Goal: Transaction & Acquisition: Book appointment/travel/reservation

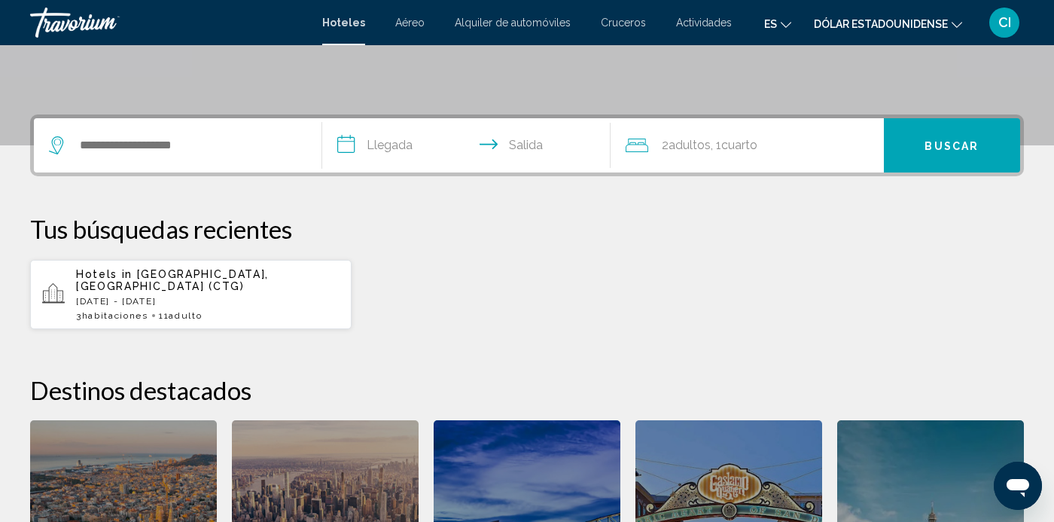
scroll to position [306, 0]
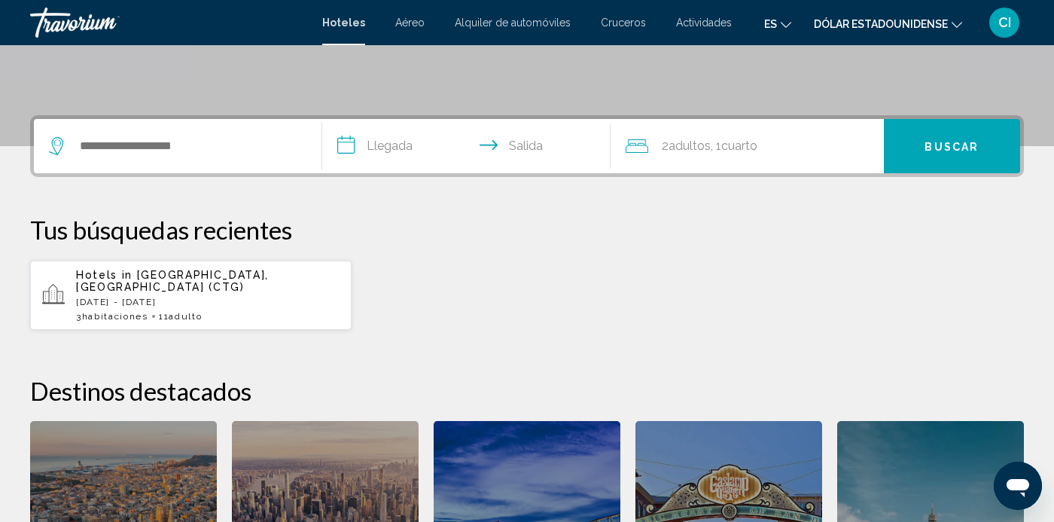
click at [101, 280] on span "Hotels in" at bounding box center [104, 275] width 56 height 12
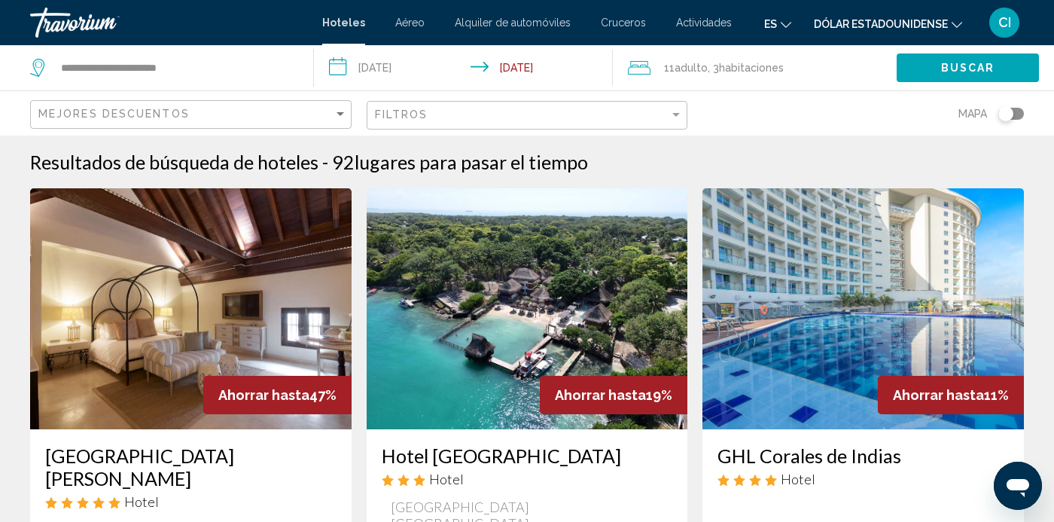
click at [196, 125] on div "Mejores descuentos" at bounding box center [192, 115] width 309 height 28
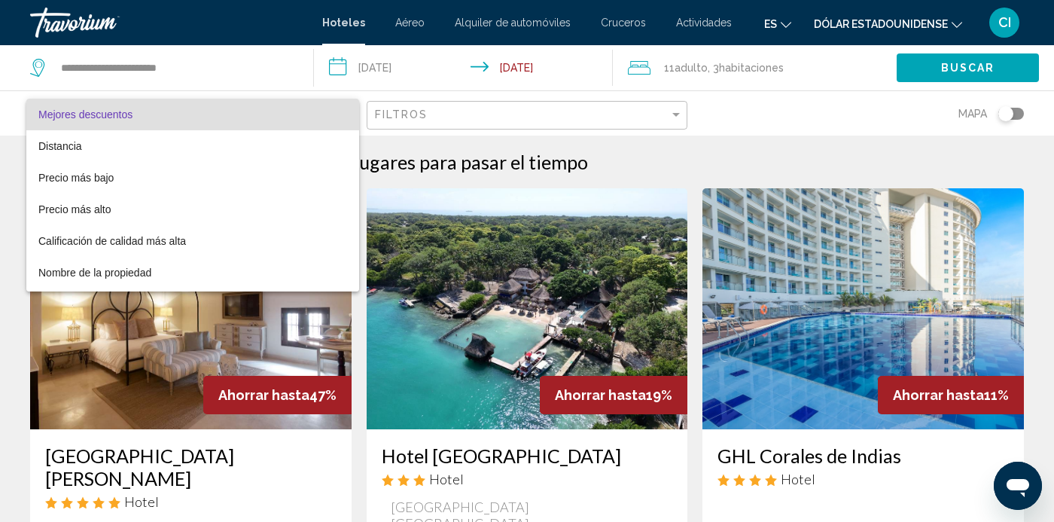
click at [4, 117] on div at bounding box center [527, 261] width 1054 height 522
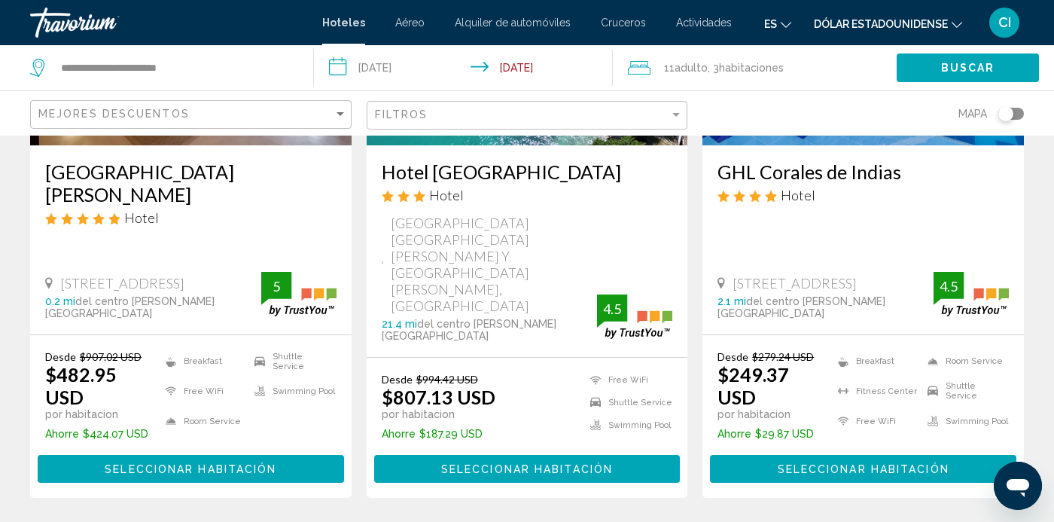
scroll to position [294, 0]
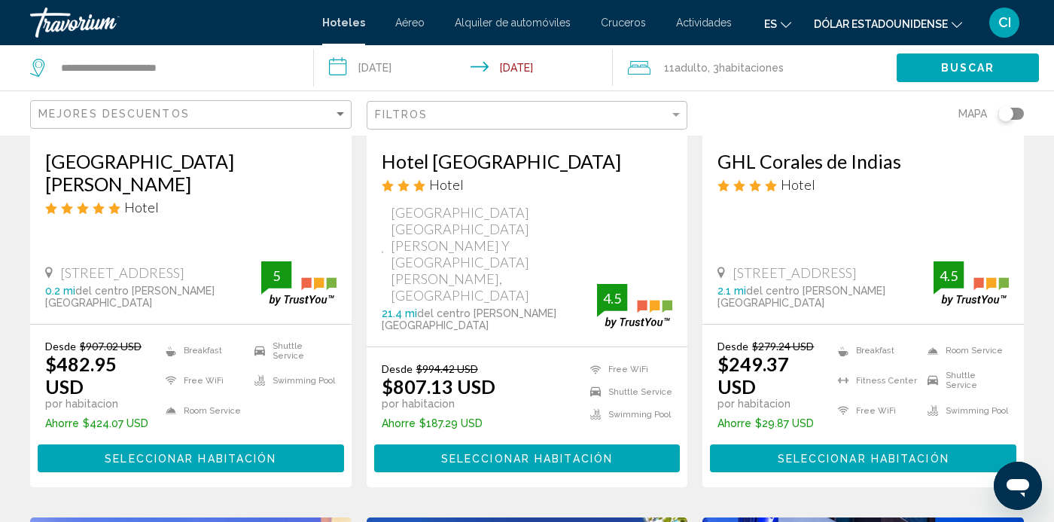
click at [757, 397] on p "por habitacion" at bounding box center [773, 403] width 113 height 12
click at [757, 444] on button "Seleccionar habitación" at bounding box center [863, 458] width 306 height 28
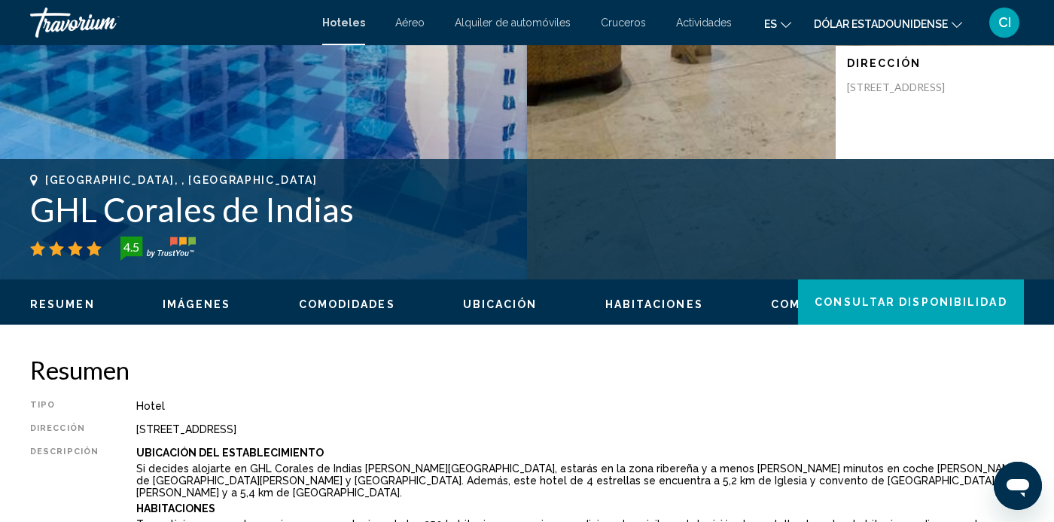
scroll to position [337, 0]
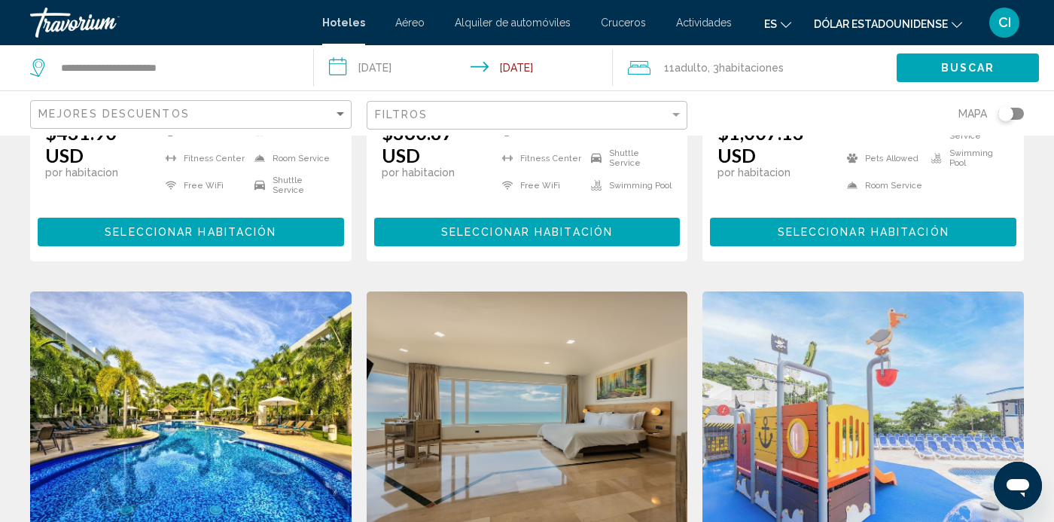
scroll to position [2066, 0]
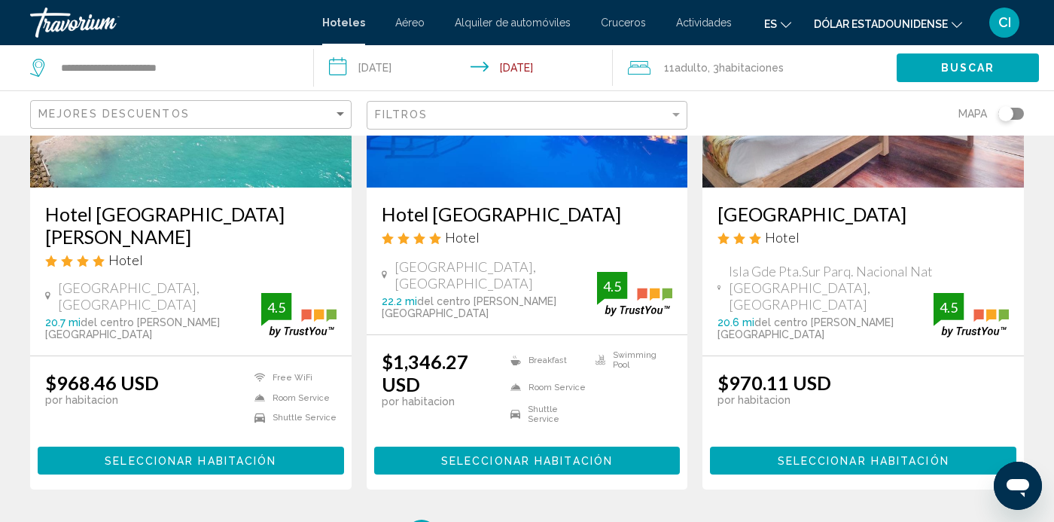
scroll to position [2057, 0]
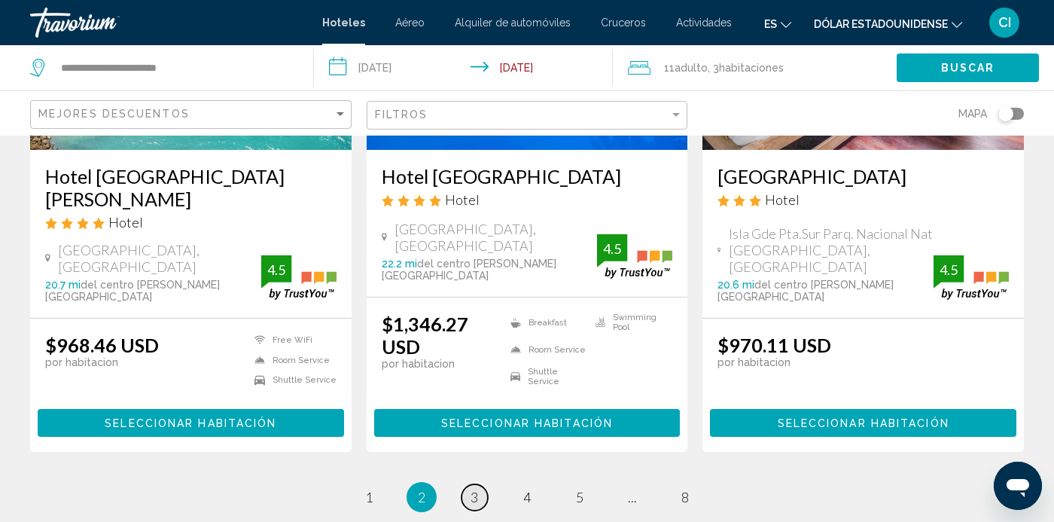
click at [469, 484] on link "page 3" at bounding box center [474, 497] width 26 height 26
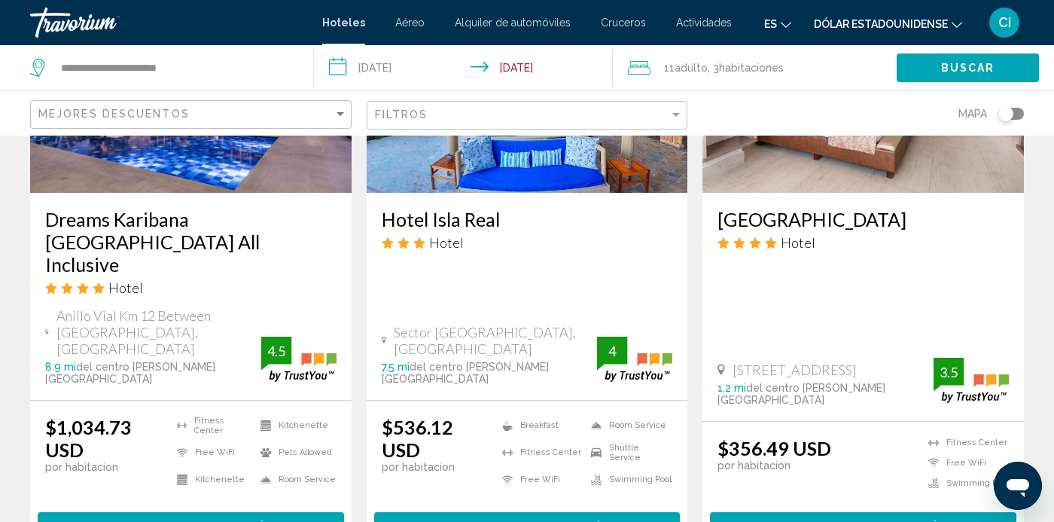
scroll to position [2056, 0]
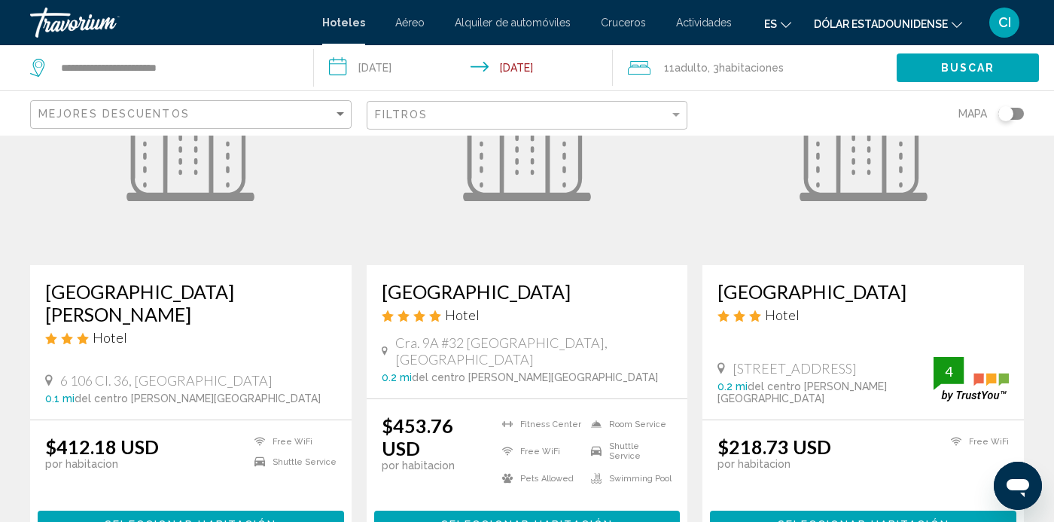
scroll to position [1353, 0]
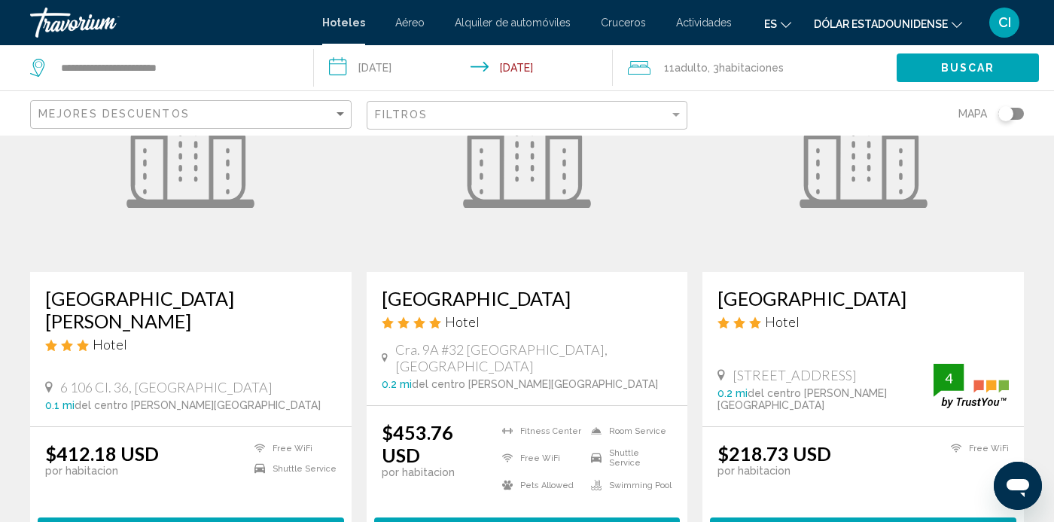
click at [756, 442] on ins "$218.73 USD" at bounding box center [774, 453] width 114 height 23
click at [762, 517] on button "Seleccionar habitación" at bounding box center [863, 531] width 306 height 28
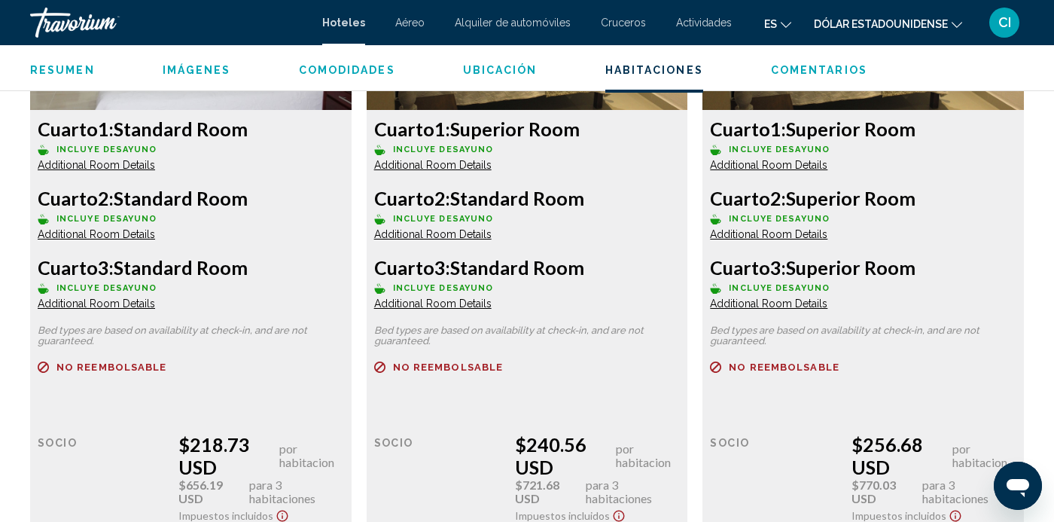
scroll to position [2472, 0]
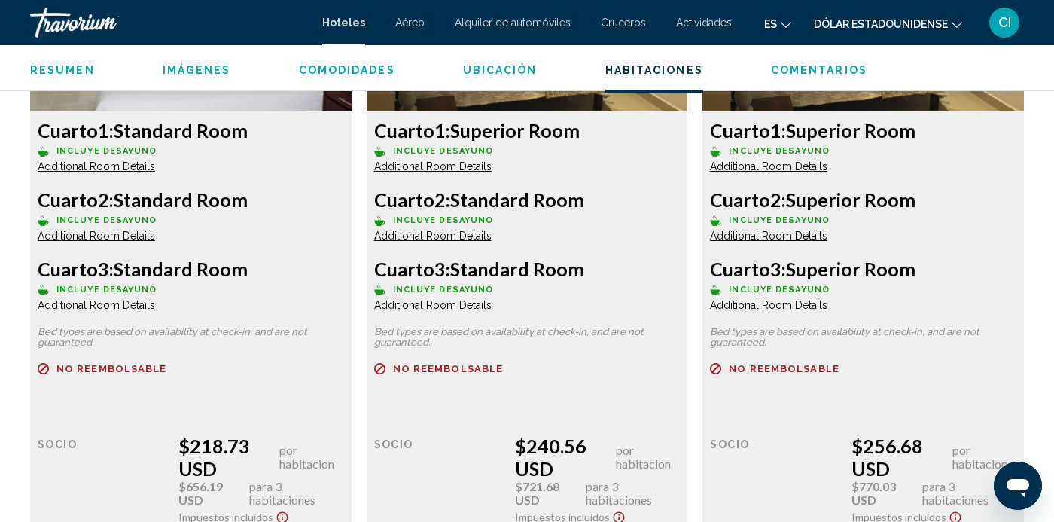
click at [47, 309] on span "Additional Room Details" at bounding box center [96, 305] width 117 height 12
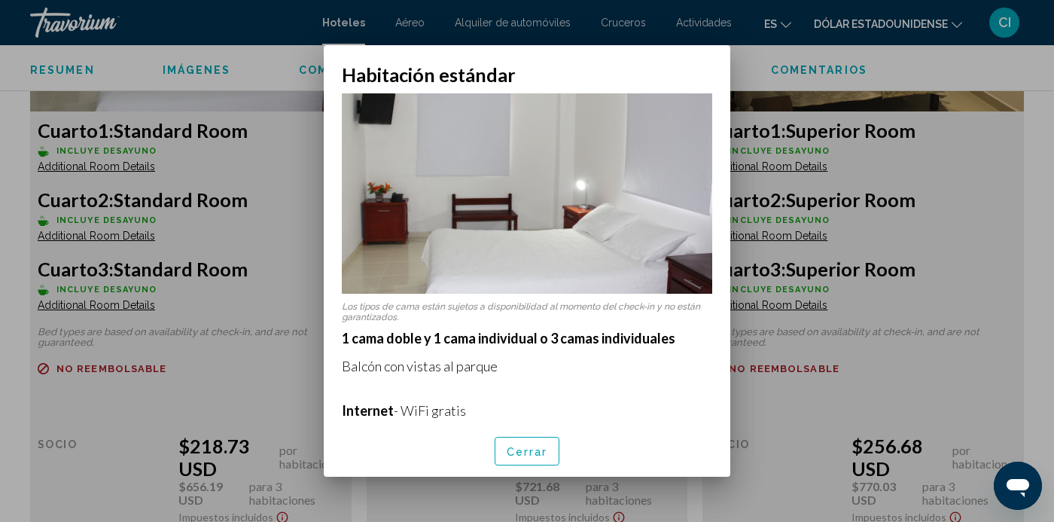
click at [67, 503] on div at bounding box center [527, 261] width 1054 height 522
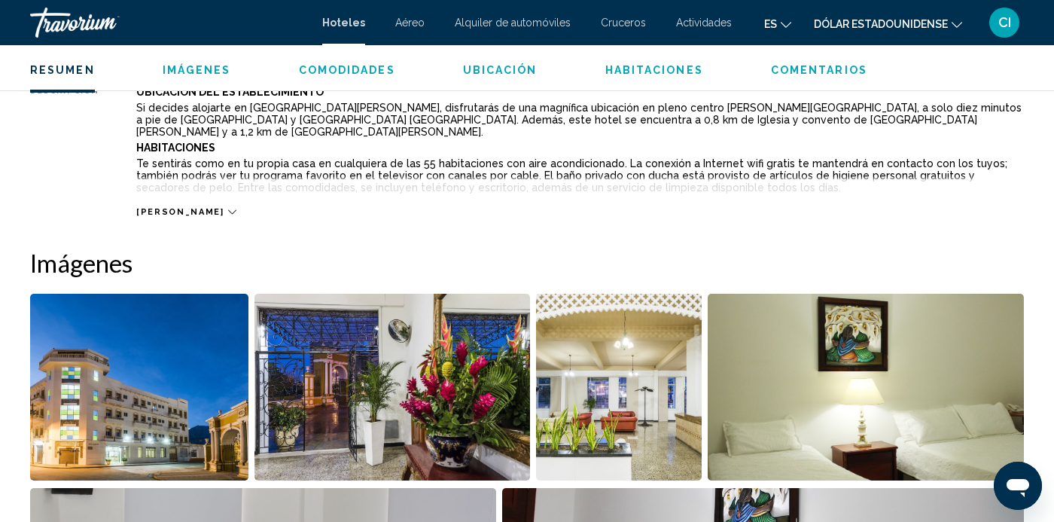
scroll to position [842, 0]
click at [70, 420] on img "Open full-screen image slider" at bounding box center [139, 387] width 218 height 187
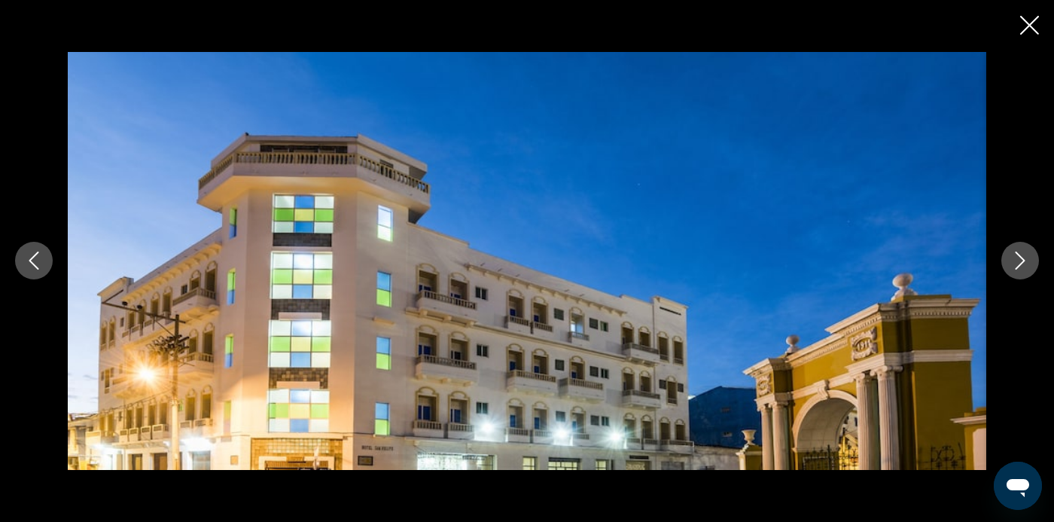
scroll to position [1761, 0]
click at [37, 269] on icon "Previous image" at bounding box center [34, 260] width 18 height 18
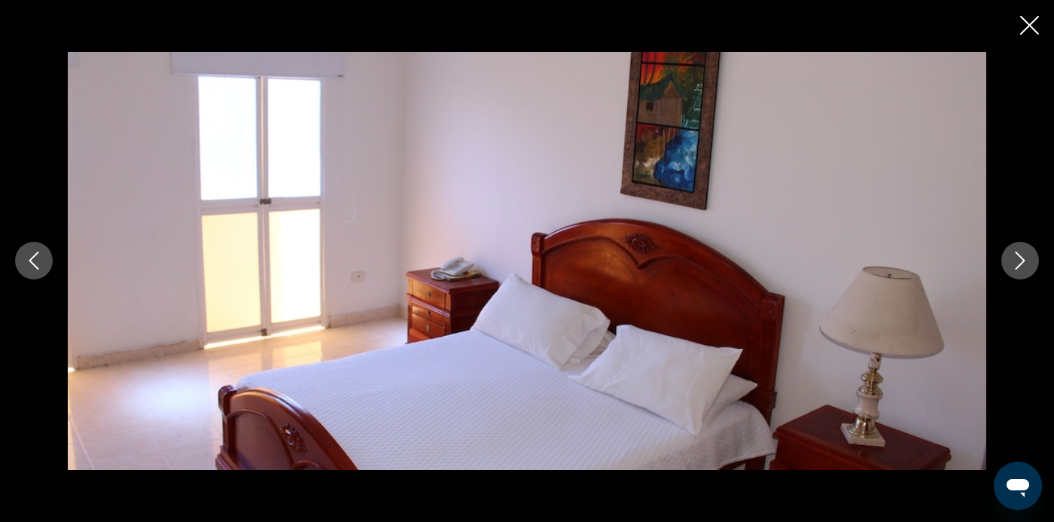
click at [1018, 269] on icon "Next image" at bounding box center [1020, 260] width 18 height 18
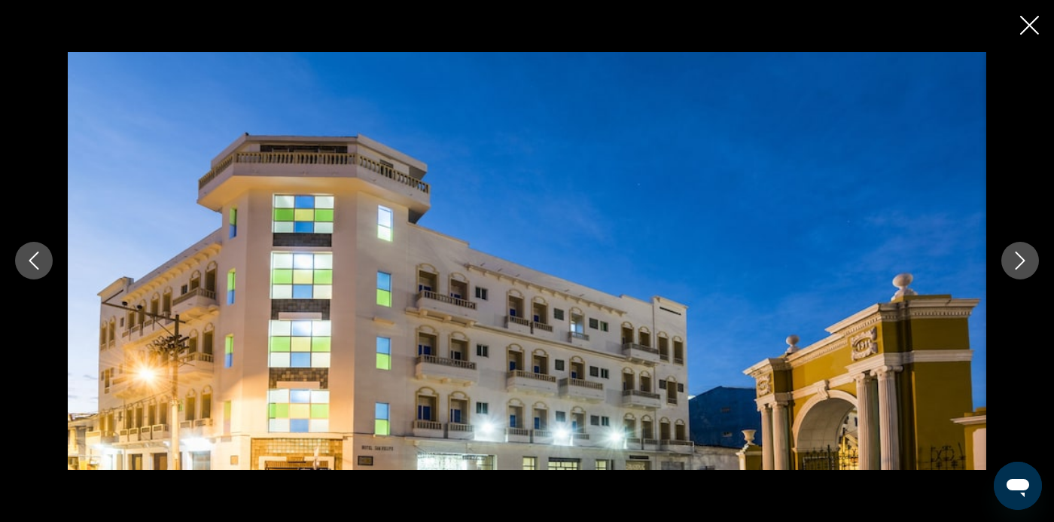
click at [1024, 269] on icon "Next image" at bounding box center [1020, 260] width 18 height 18
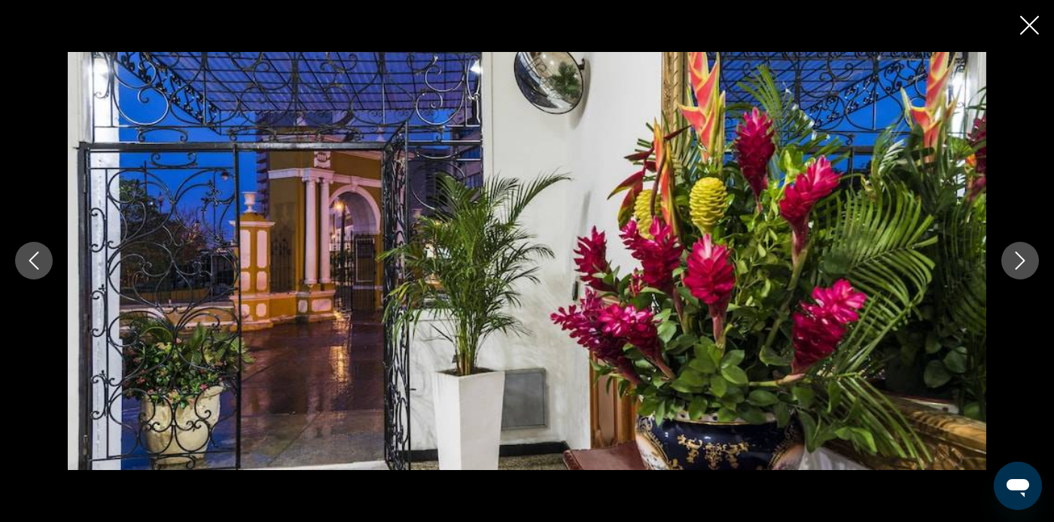
click at [1022, 269] on icon "Next image" at bounding box center [1020, 260] width 18 height 18
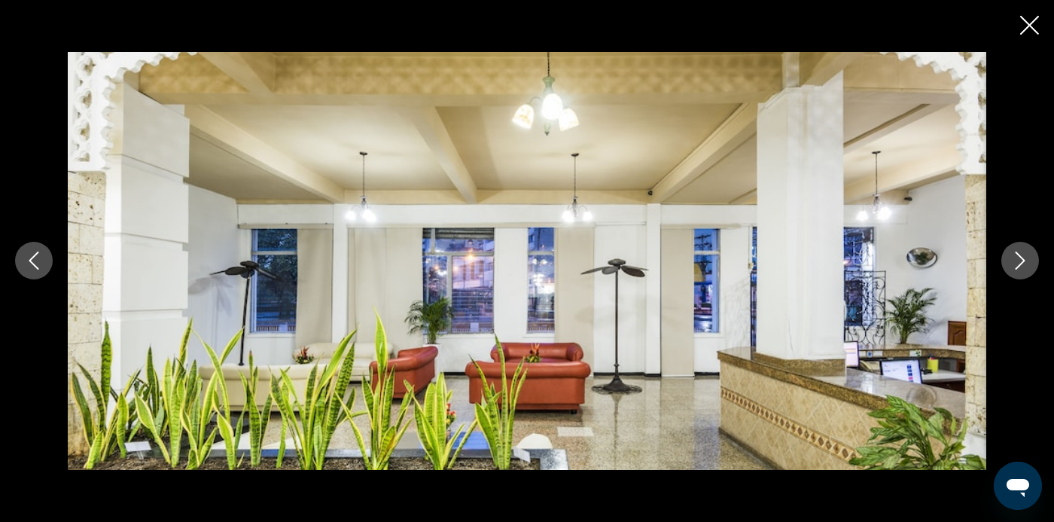
click at [1024, 279] on button "Next image" at bounding box center [1020, 261] width 38 height 38
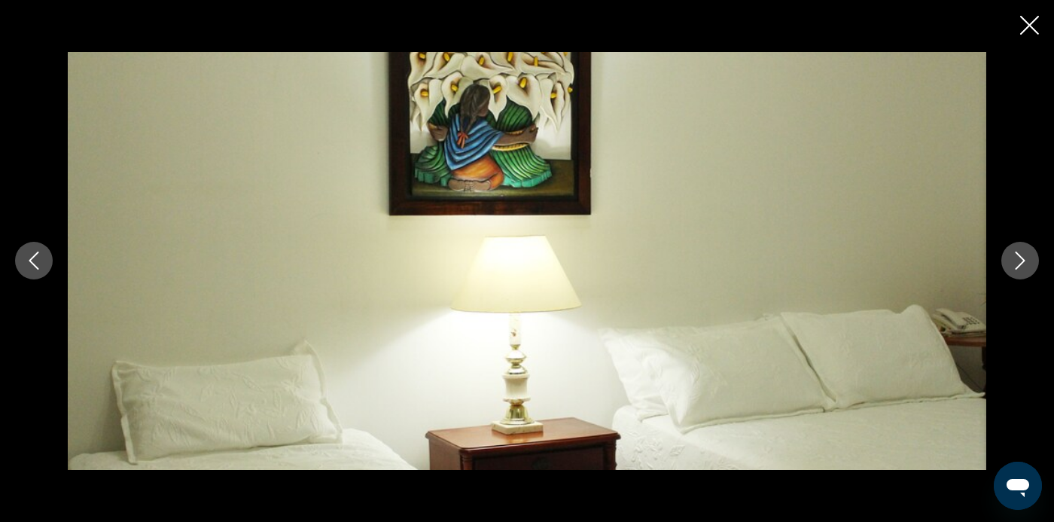
click at [1028, 279] on button "Next image" at bounding box center [1020, 261] width 38 height 38
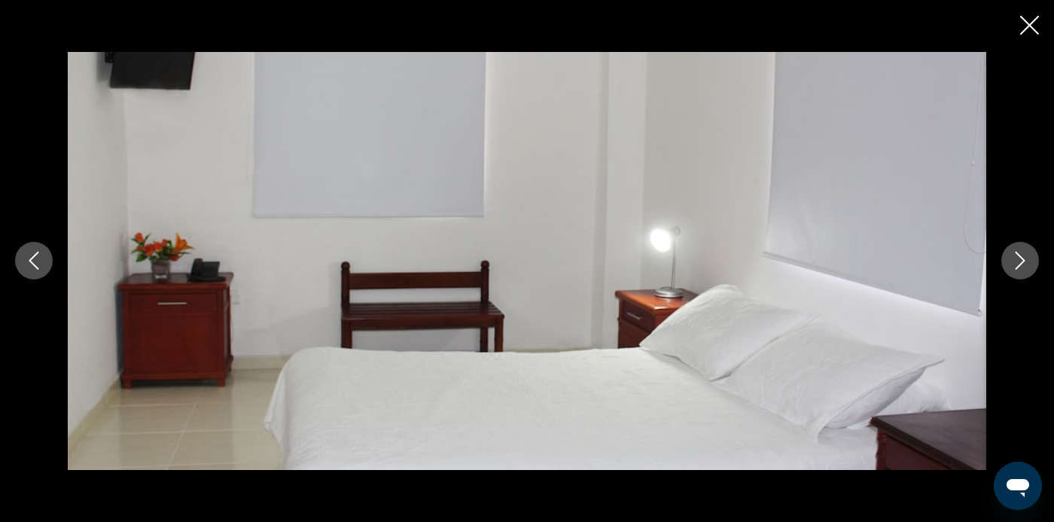
click at [1024, 279] on button "Next image" at bounding box center [1020, 261] width 38 height 38
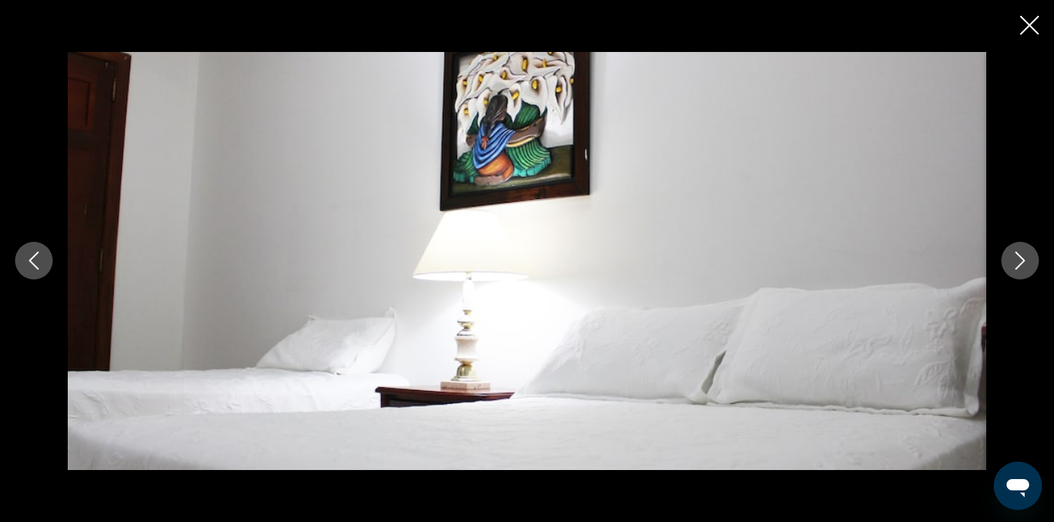
click at [1021, 279] on button "Next image" at bounding box center [1020, 261] width 38 height 38
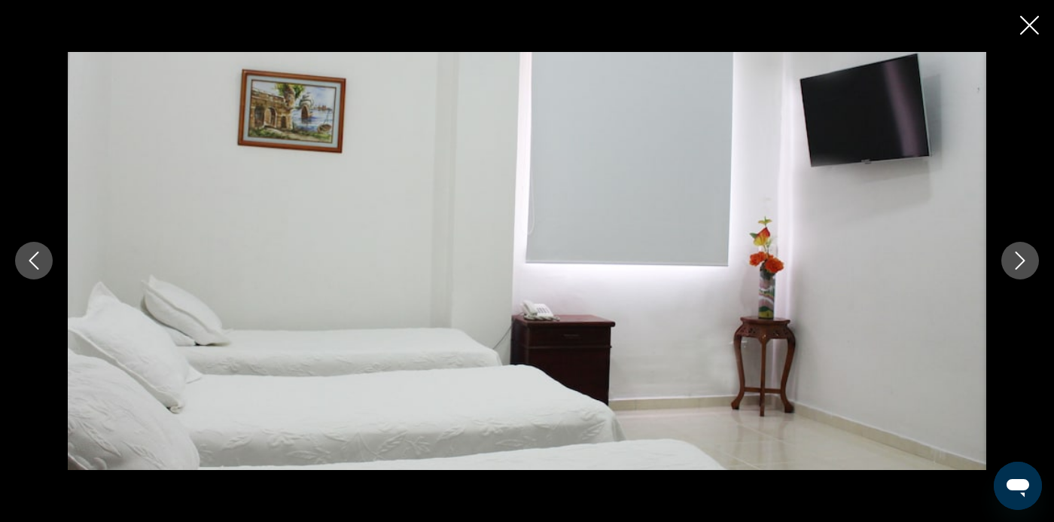
click at [1027, 269] on icon "Next image" at bounding box center [1020, 260] width 18 height 18
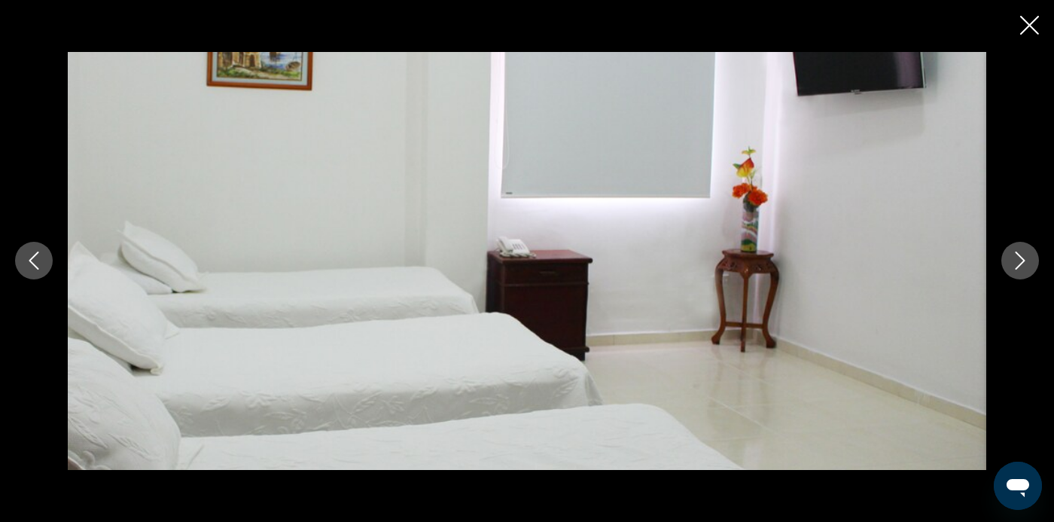
click at [1027, 269] on icon "Next image" at bounding box center [1020, 260] width 18 height 18
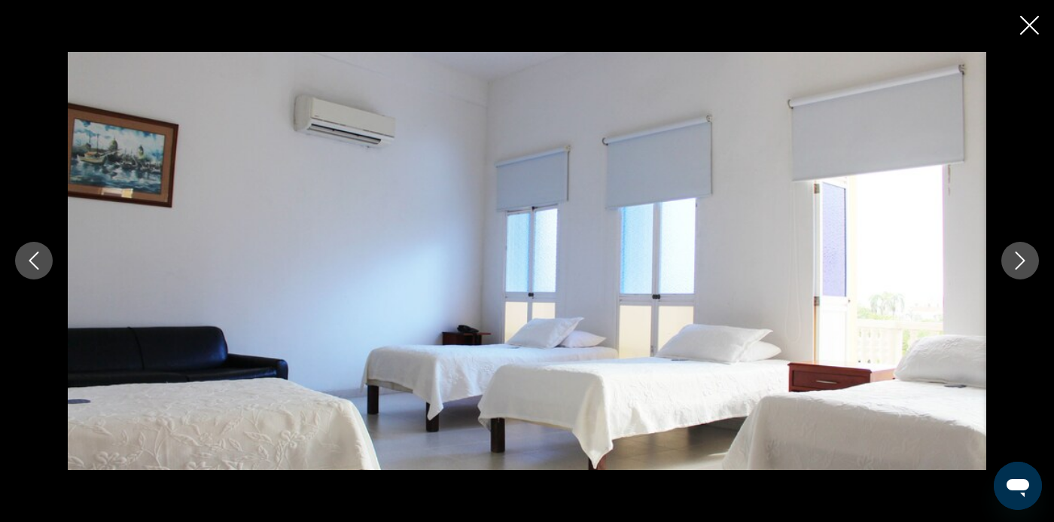
click at [1025, 269] on icon "Next image" at bounding box center [1020, 260] width 18 height 18
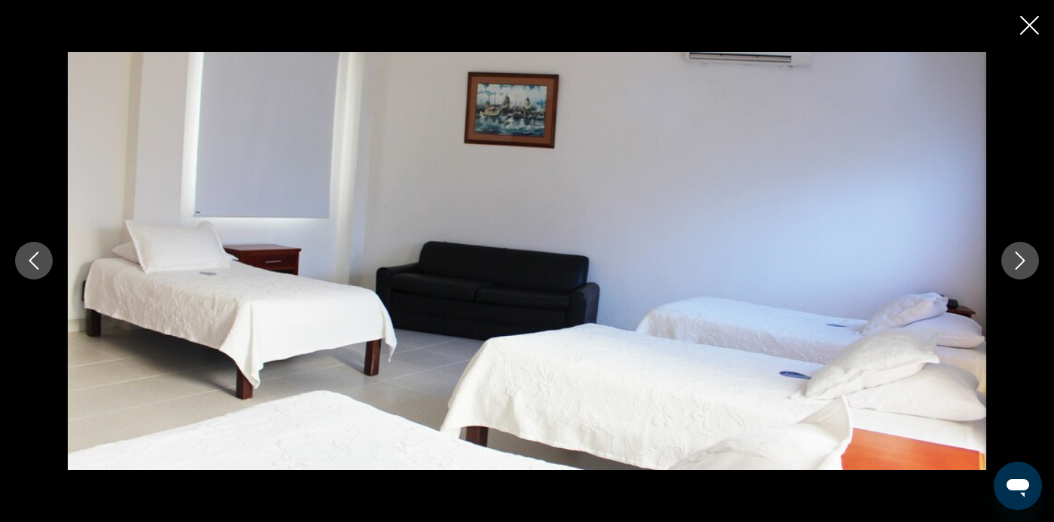
click at [1026, 269] on icon "Next image" at bounding box center [1020, 260] width 18 height 18
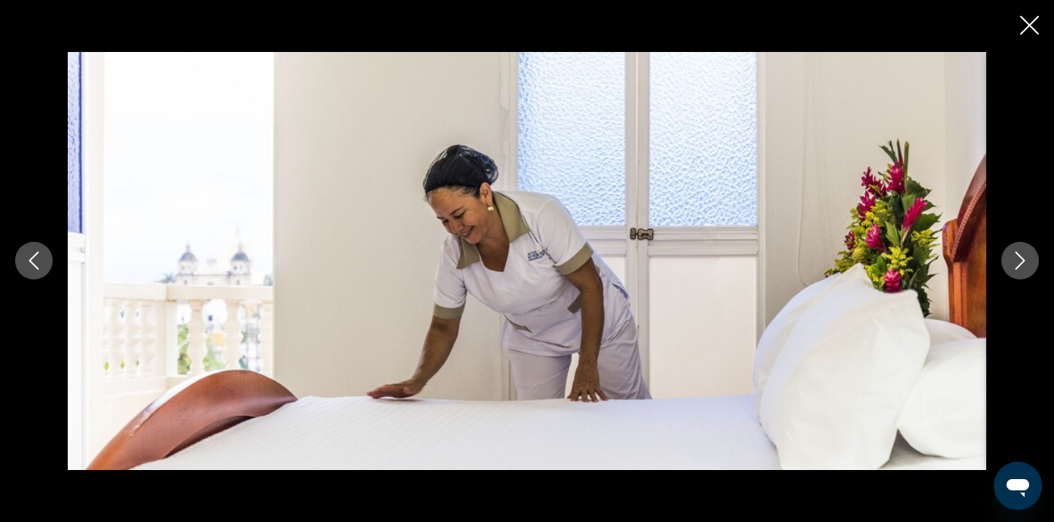
click at [1028, 269] on icon "Next image" at bounding box center [1020, 260] width 18 height 18
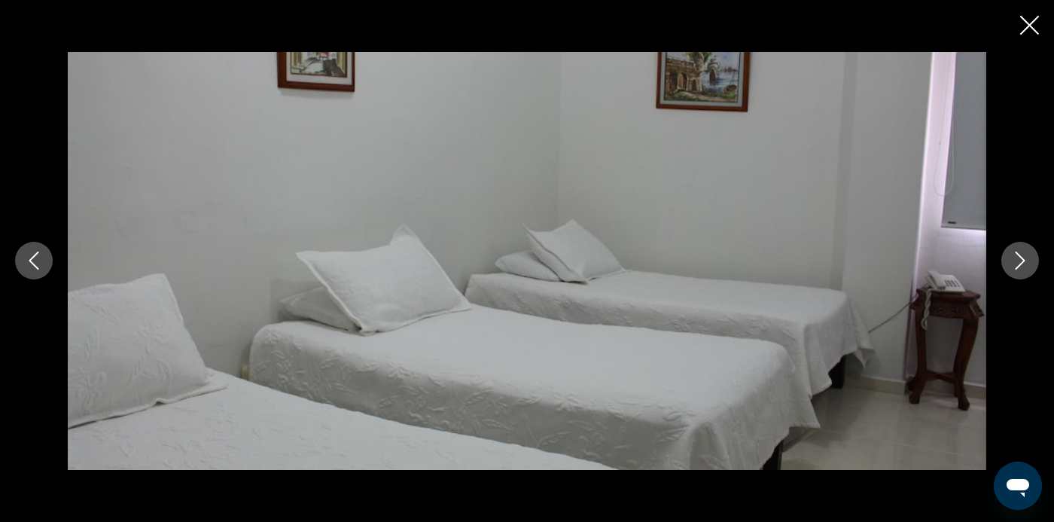
click at [1029, 279] on button "Next image" at bounding box center [1020, 261] width 38 height 38
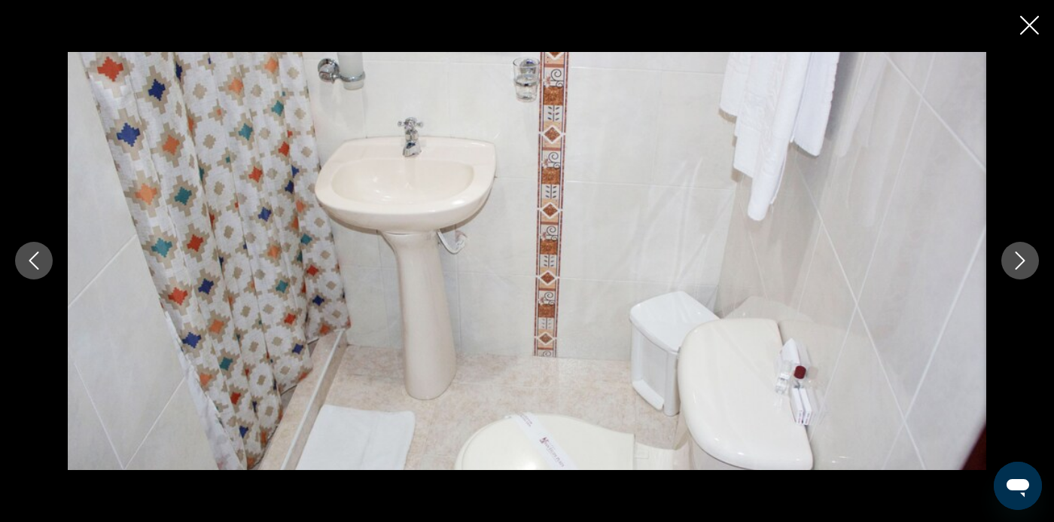
click at [1030, 279] on button "Next image" at bounding box center [1020, 261] width 38 height 38
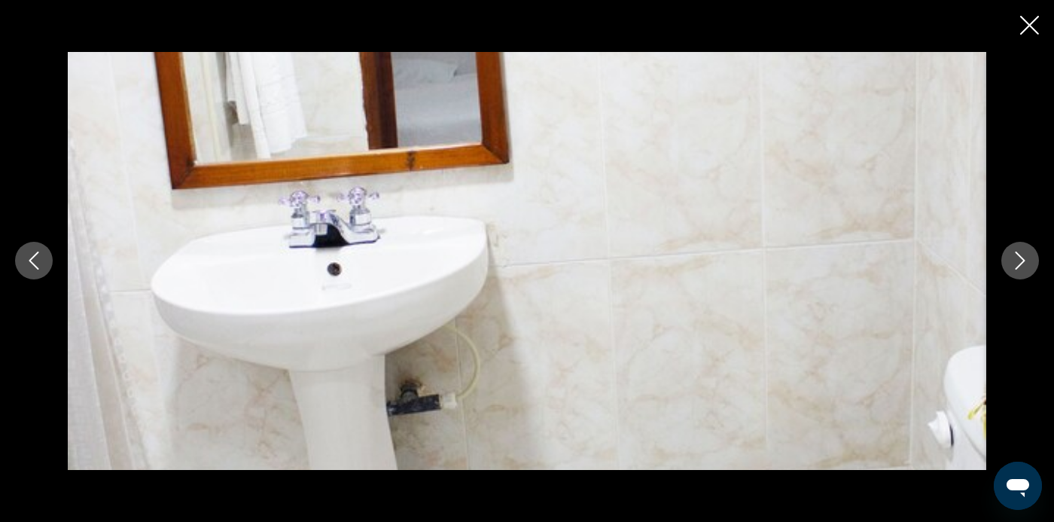
click at [1029, 279] on button "Next image" at bounding box center [1020, 261] width 38 height 38
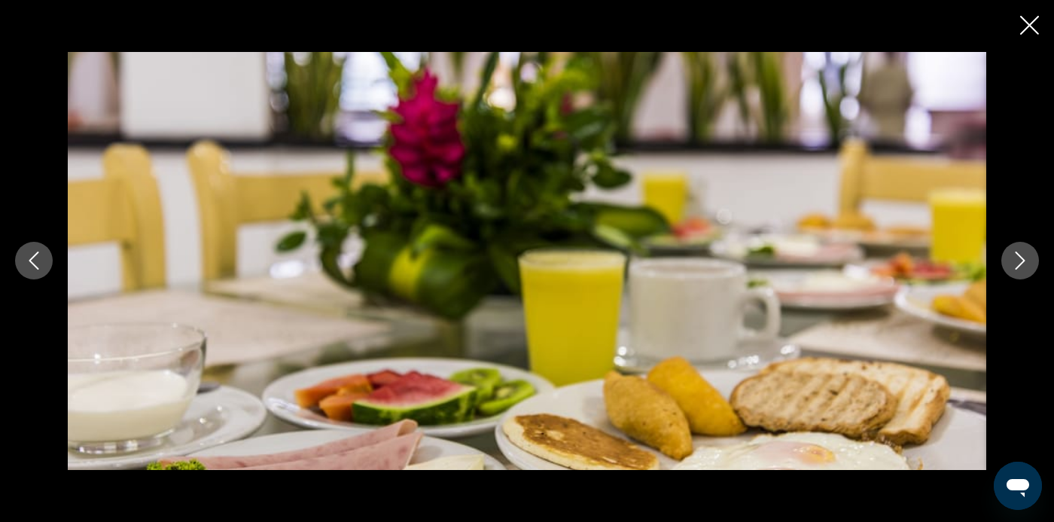
click at [1029, 279] on button "Next image" at bounding box center [1020, 261] width 38 height 38
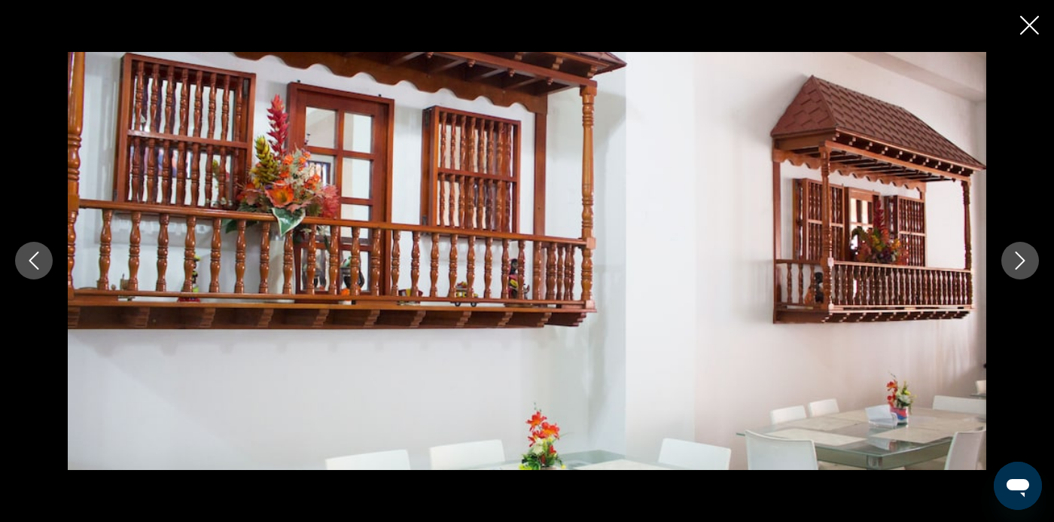
click at [1028, 269] on icon "Next image" at bounding box center [1020, 260] width 18 height 18
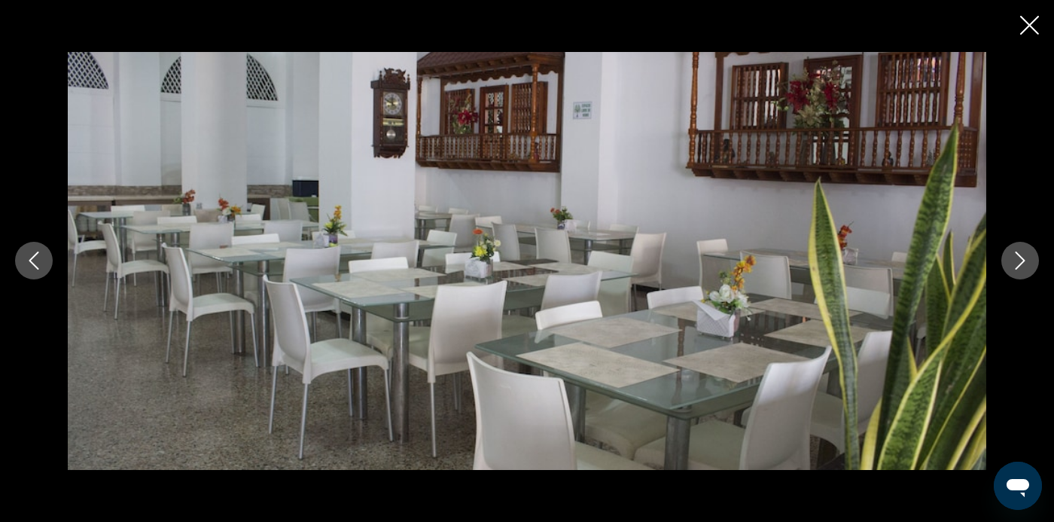
click at [1021, 31] on icon "Close slideshow" at bounding box center [1029, 25] width 19 height 19
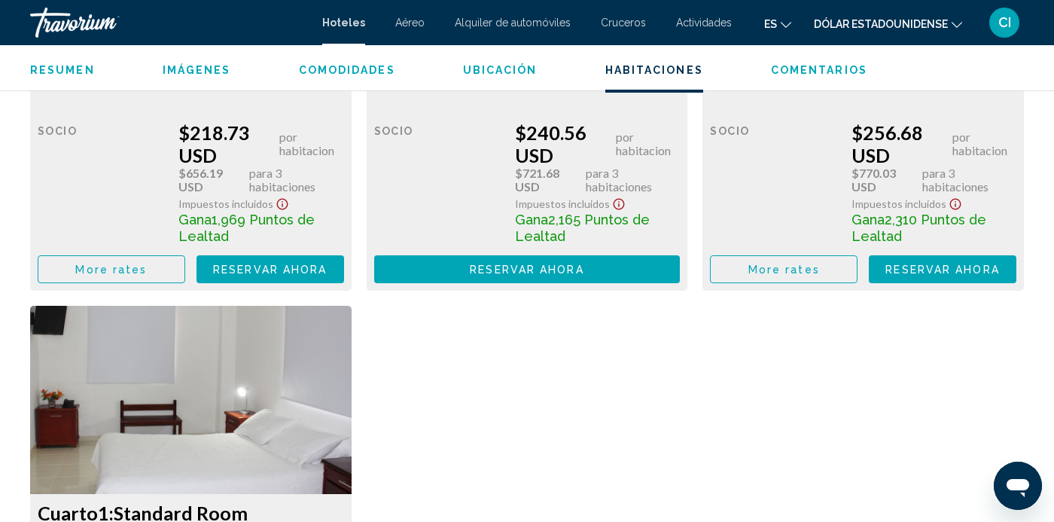
scroll to position [2778, 0]
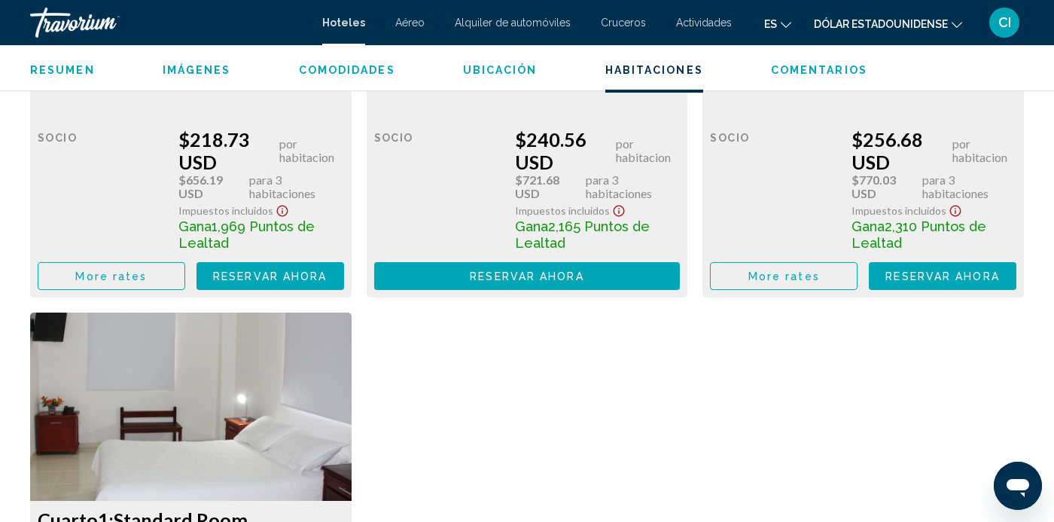
click at [62, 41] on mat-toolbar "Hoteles Aéreo Alquiler de automóviles Cruceros Actividades Hoteles Aéreo Alquil…" at bounding box center [527, 22] width 1054 height 45
click at [68, 20] on div "Travorium" at bounding box center [105, 23] width 151 height 30
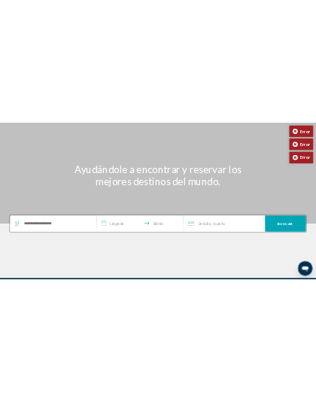
scroll to position [223, 0]
